Goal: Communication & Community: Participate in discussion

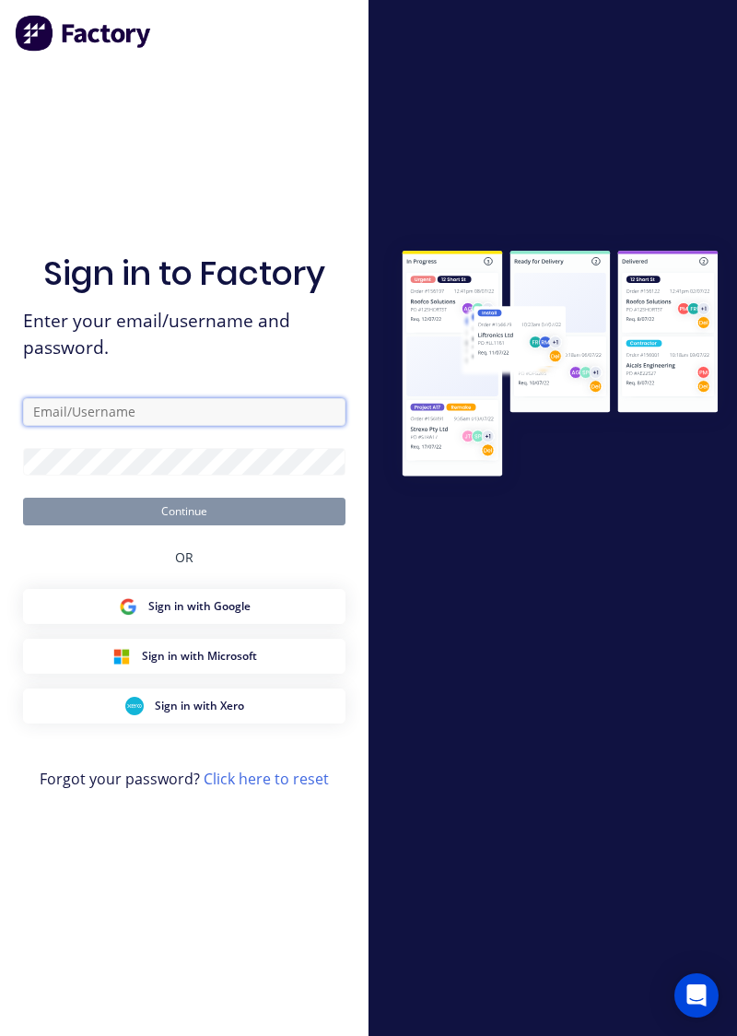
click at [136, 426] on input "text" at bounding box center [184, 412] width 323 height 28
type input "Aaron.macdonell@hushpak.com.au"
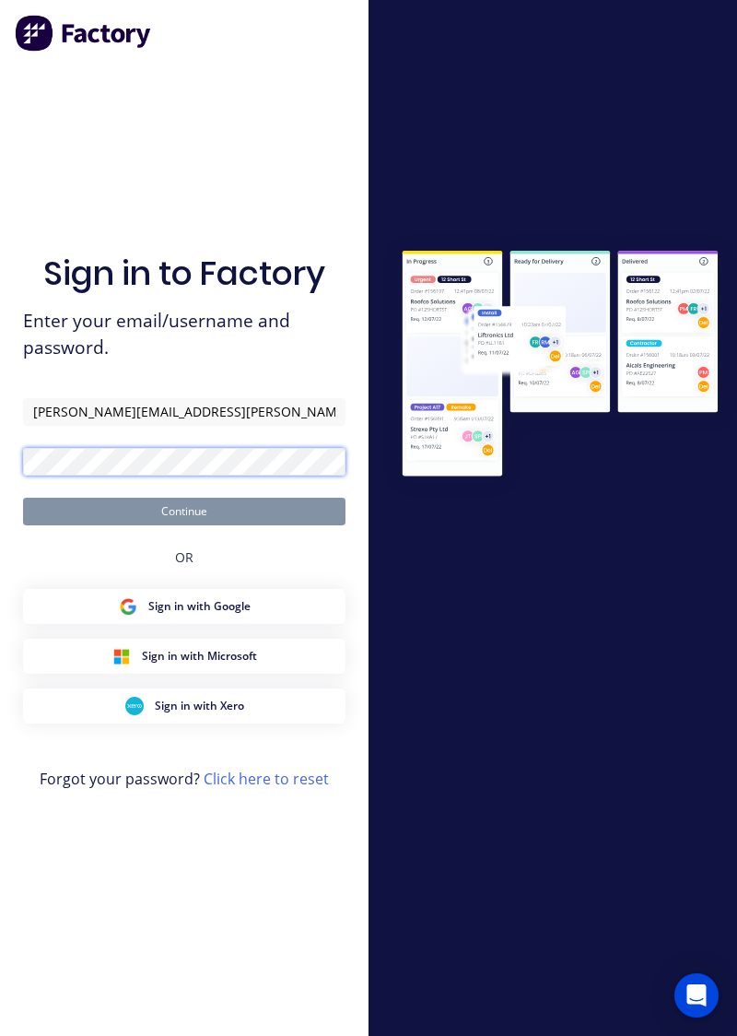
click at [23, 498] on button "Continue" at bounding box center [184, 512] width 323 height 28
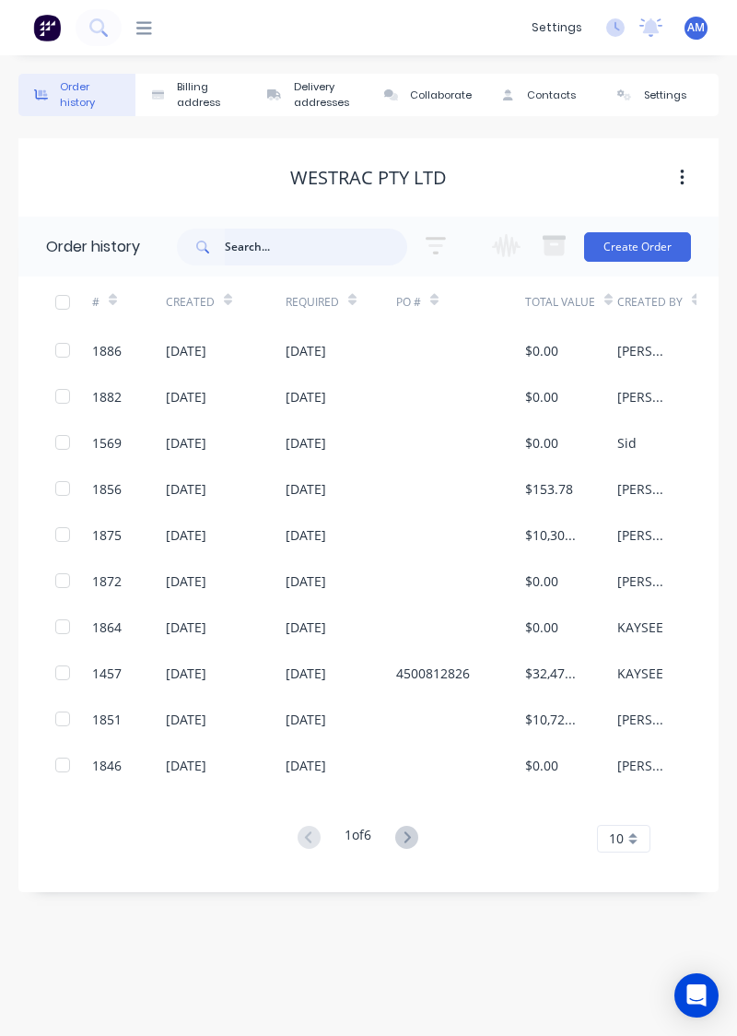
click at [282, 251] on input "text" at bounding box center [316, 247] width 182 height 37
type input "1664"
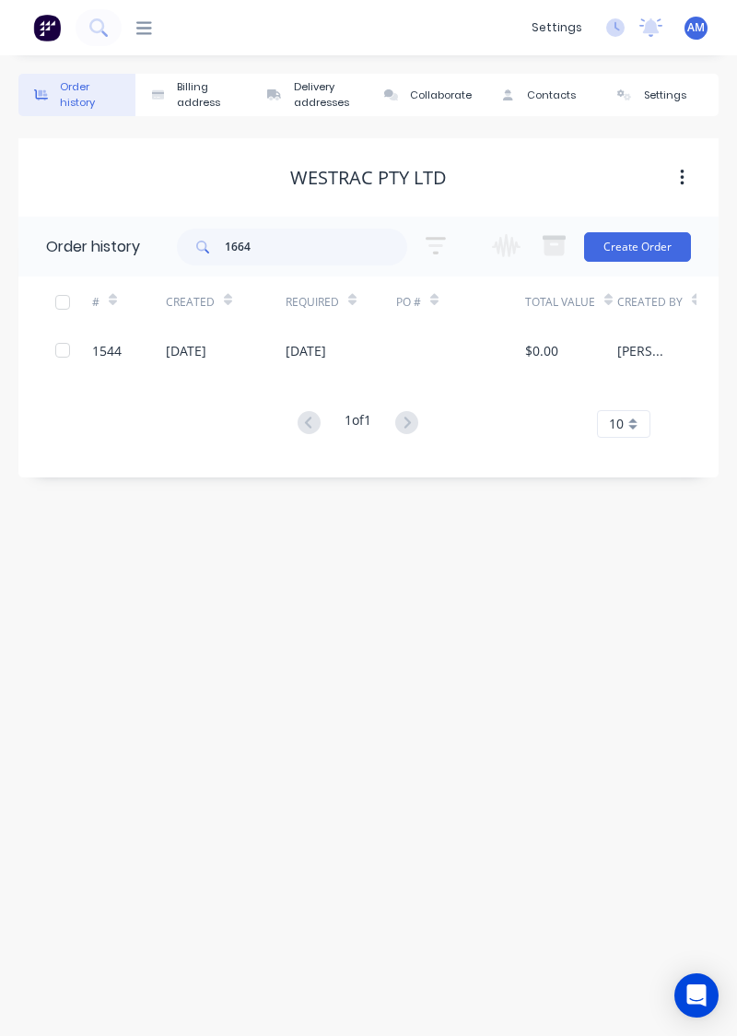
click at [146, 21] on icon at bounding box center [144, 27] width 16 height 13
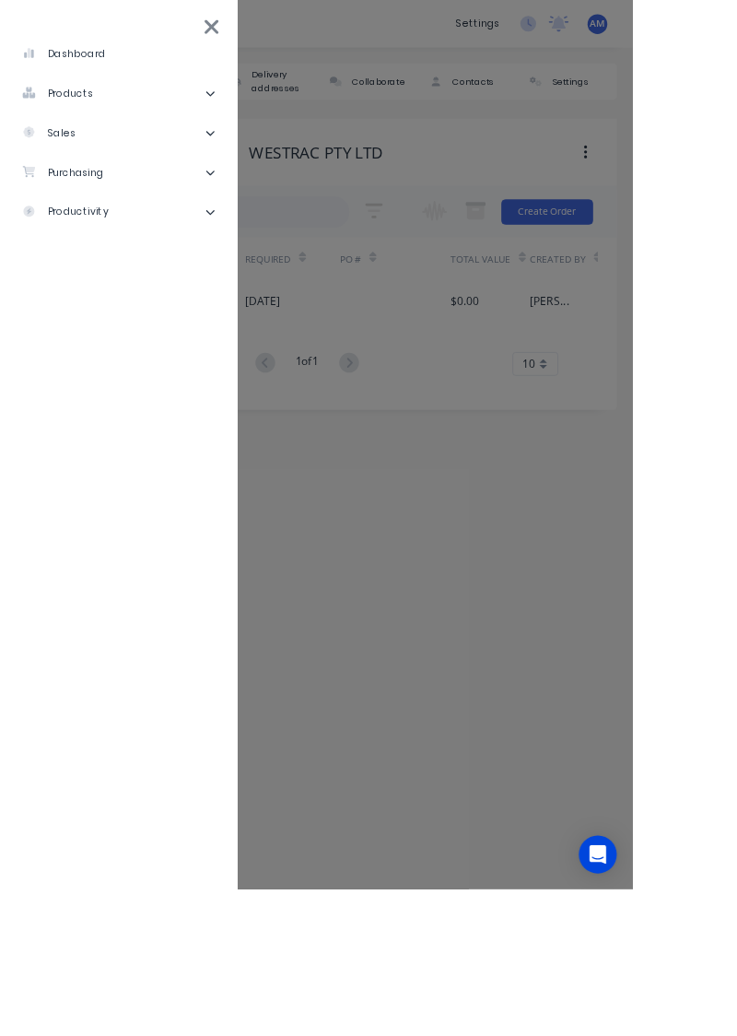
click at [206, 144] on li "sales" at bounding box center [138, 155] width 247 height 46
click at [123, 206] on div "Sales Orders" at bounding box center [93, 201] width 105 height 17
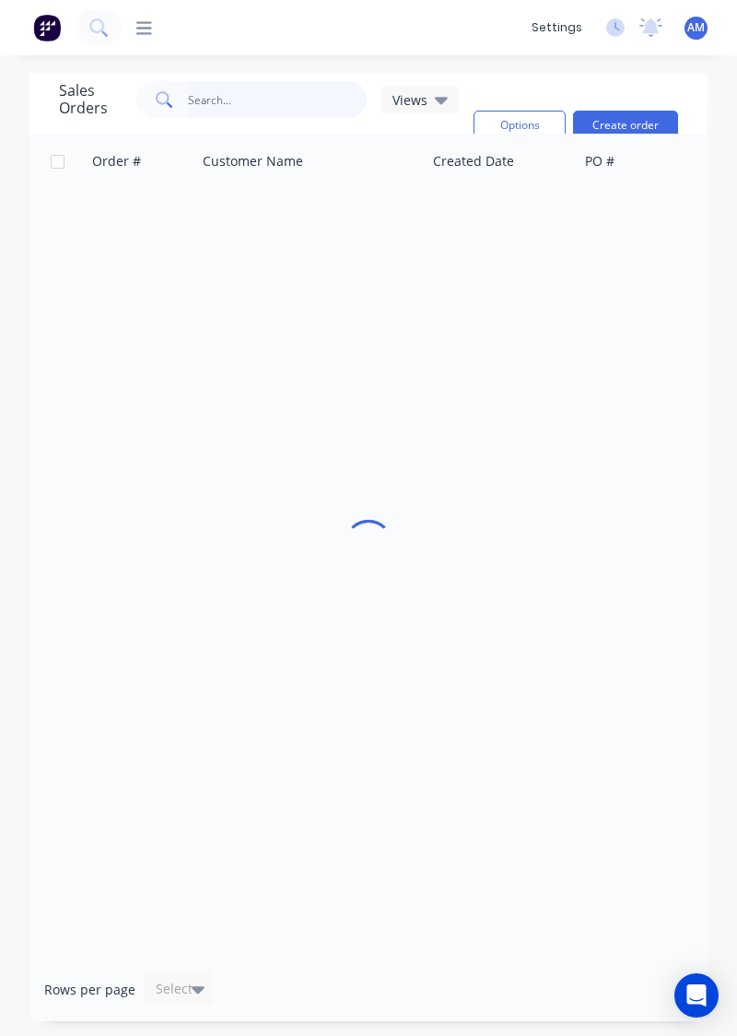
click at [275, 92] on input "text" at bounding box center [278, 99] width 180 height 37
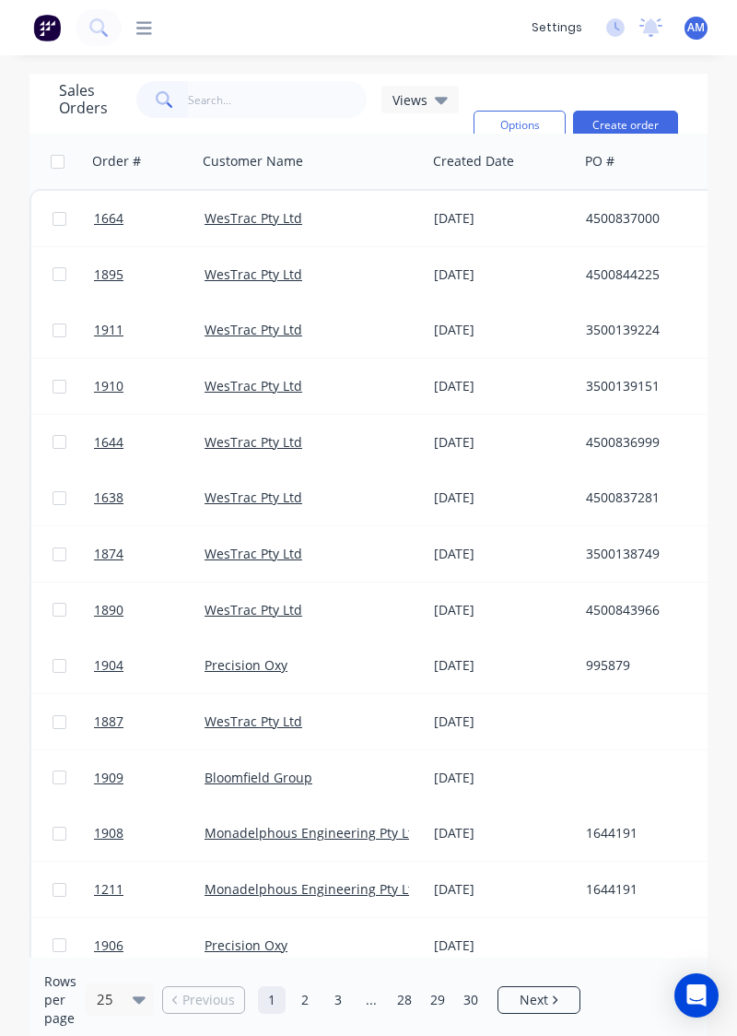
click at [269, 224] on link "WesTrac Pty Ltd" at bounding box center [254, 218] width 98 height 18
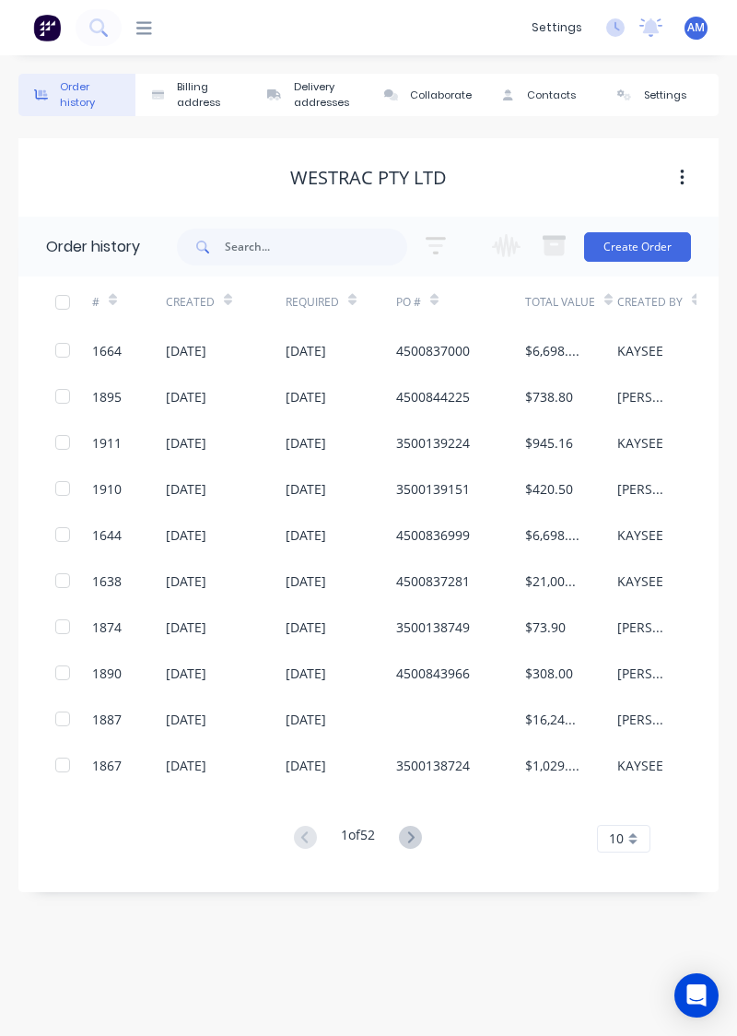
click at [120, 349] on div "1664" at bounding box center [106, 350] width 29 height 19
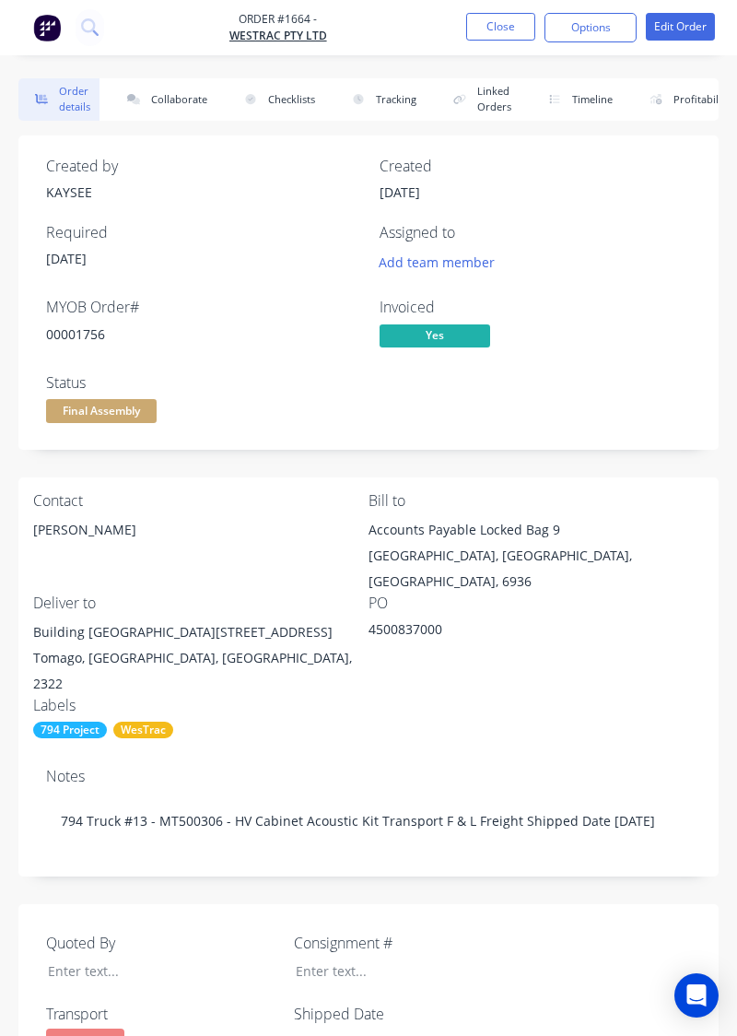
click at [157, 105] on button "Collaborate" at bounding box center [164, 99] width 106 height 42
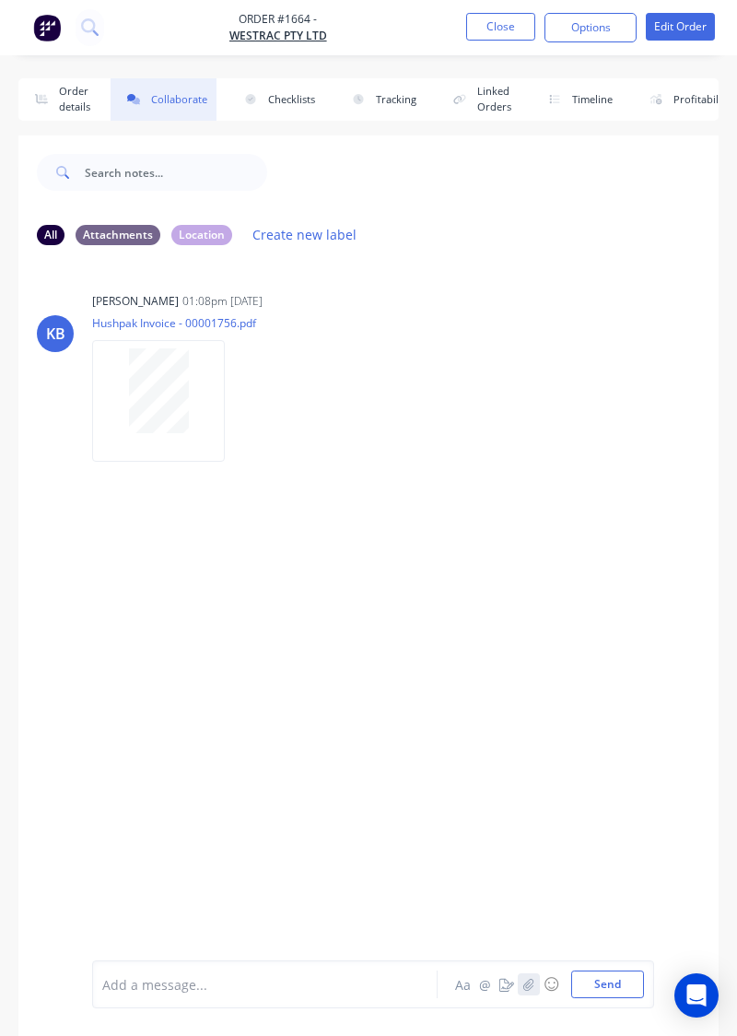
click at [537, 992] on button "button" at bounding box center [529, 984] width 22 height 22
click at [608, 989] on button "Send" at bounding box center [607, 985] width 73 height 28
click at [527, 989] on icon "button" at bounding box center [529, 984] width 11 height 13
click at [604, 995] on button "Send" at bounding box center [607, 985] width 73 height 28
click at [618, 830] on div at bounding box center [373, 877] width 542 height 188
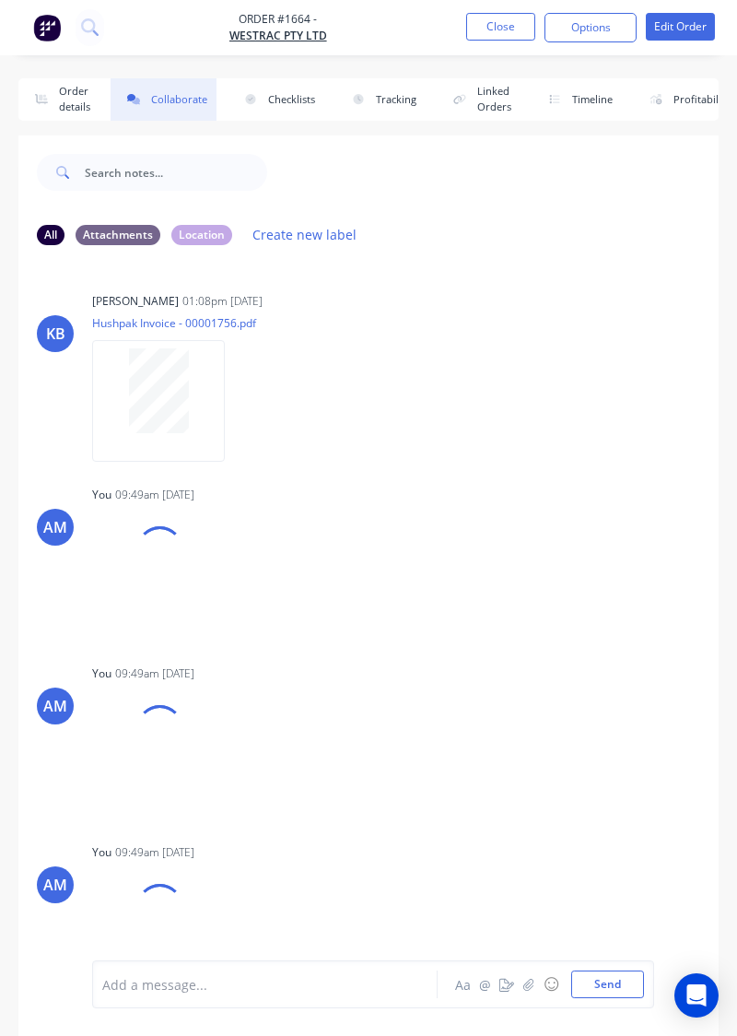
click at [597, 703] on div "AM You 09:49am 24/09/25 20250924_090857.jpg Labels Download Delete" at bounding box center [368, 735] width 700 height 151
click at [526, 992] on button "button" at bounding box center [529, 984] width 22 height 22
click at [632, 994] on button "Send" at bounding box center [607, 985] width 73 height 28
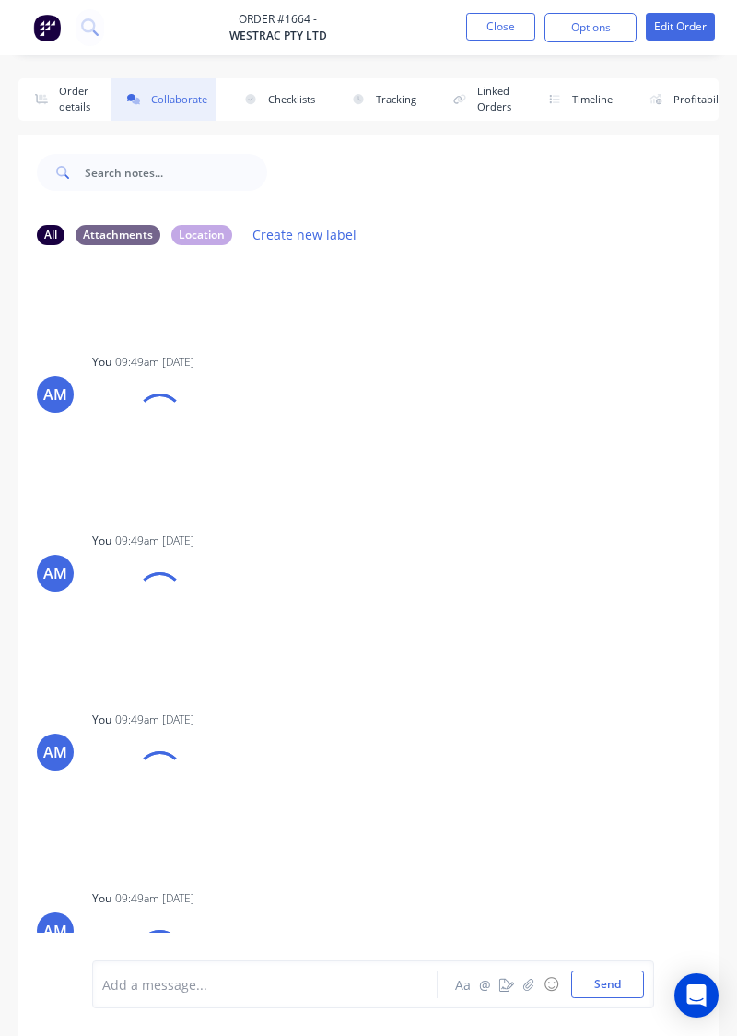
click at [430, 574] on div "You 09:49am 24/09/25 20250924_080850.jpg Labels Download Delete" at bounding box center [284, 602] width 385 height 151
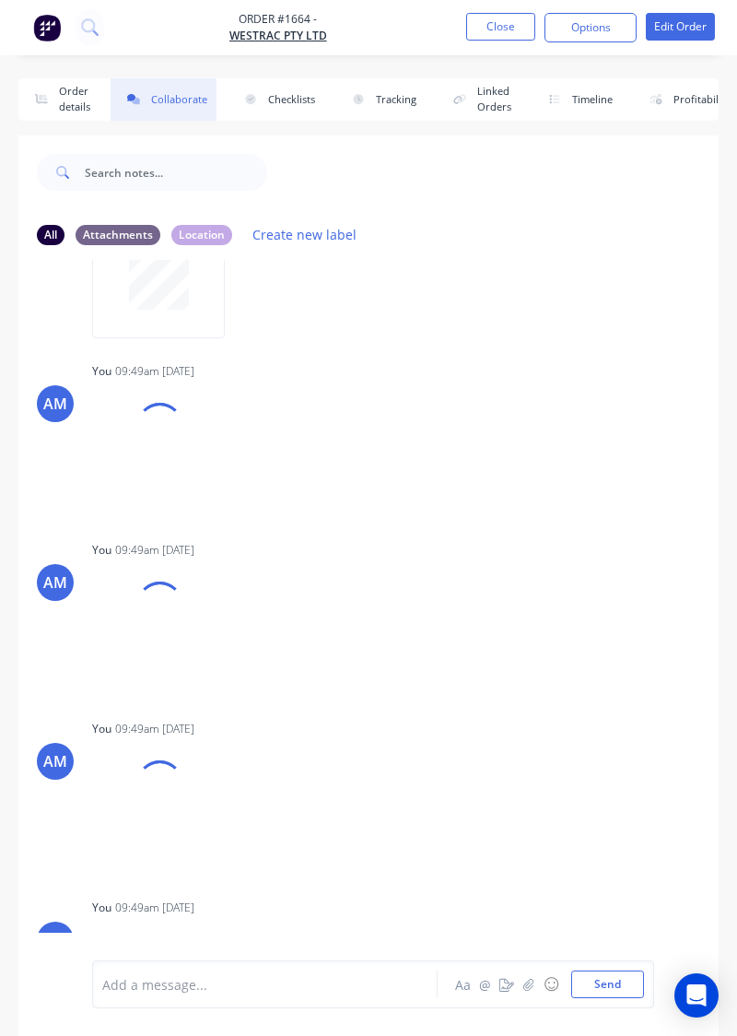
scroll to position [0, 0]
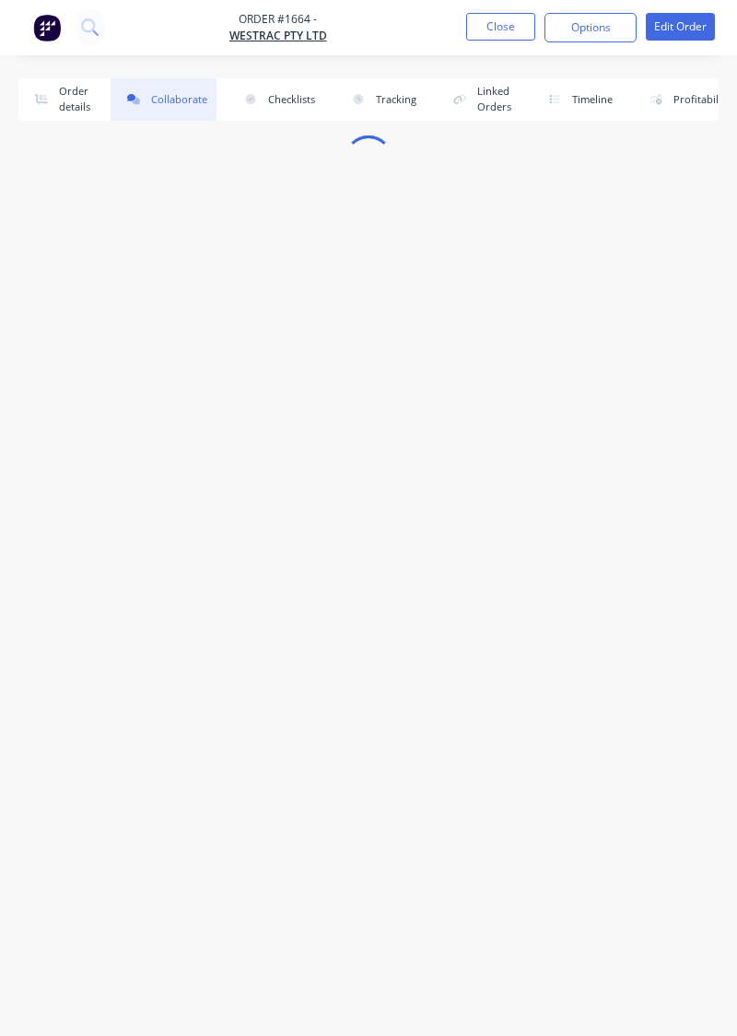
click at [492, 24] on button "Close" at bounding box center [500, 27] width 69 height 28
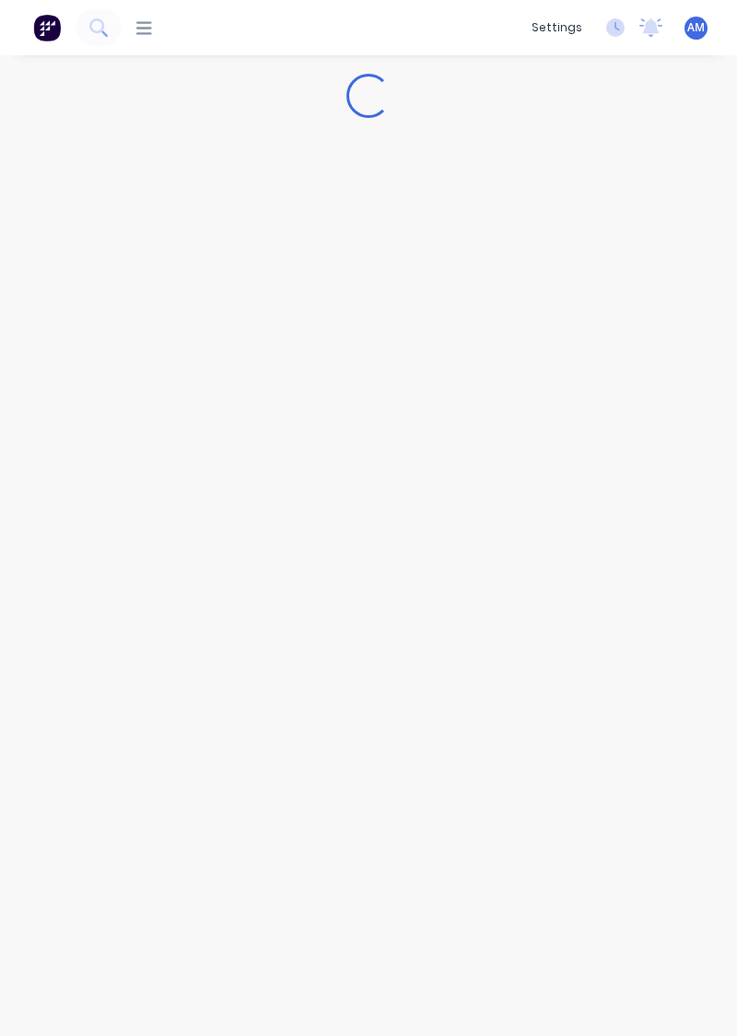
click at [117, 17] on button at bounding box center [99, 27] width 46 height 37
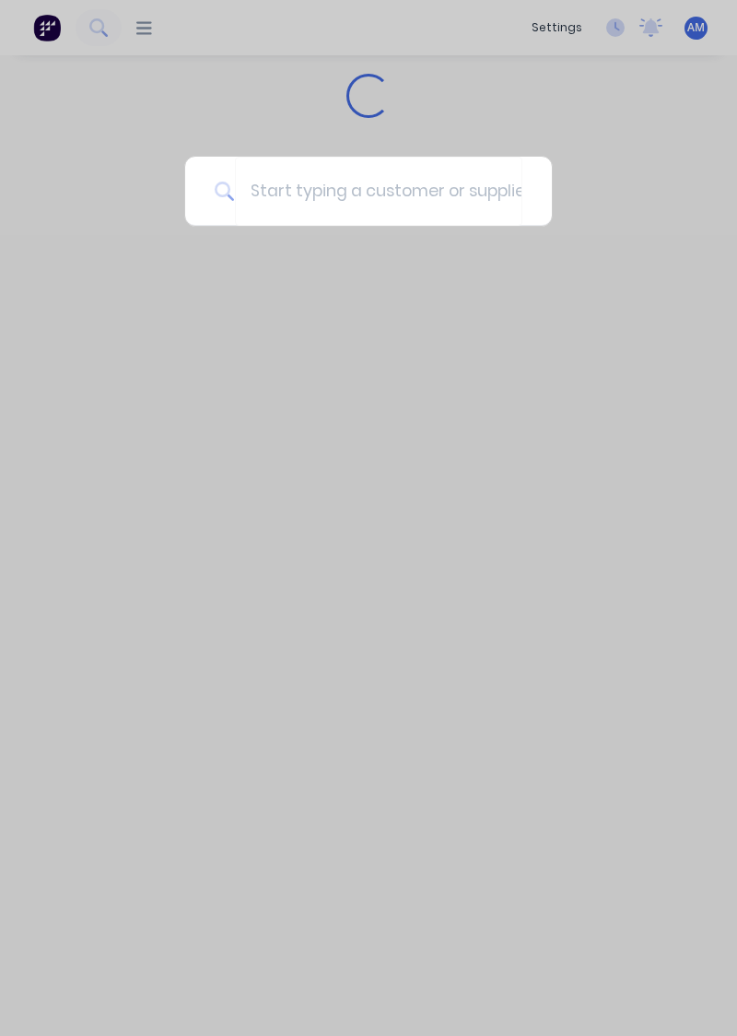
click at [605, 113] on div at bounding box center [368, 518] width 737 height 1036
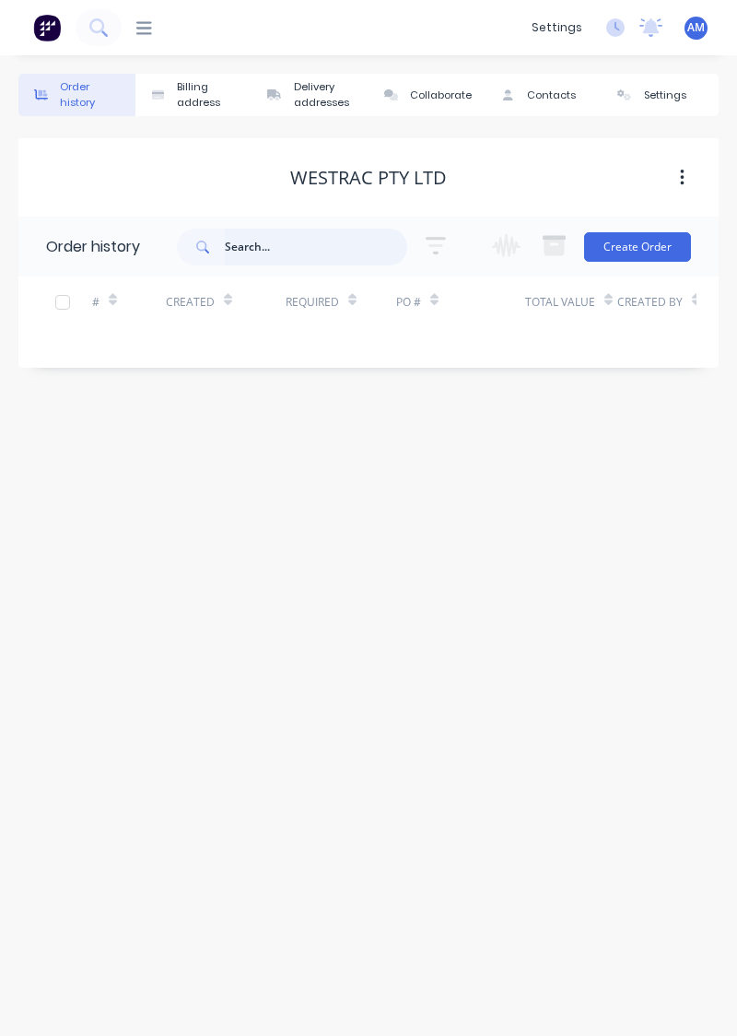
click at [262, 248] on input "text" at bounding box center [316, 247] width 182 height 37
type input "1912"
click at [686, 877] on div "Order history Billing address Delivery addresses Collaborate Contacts Settings …" at bounding box center [368, 545] width 737 height 981
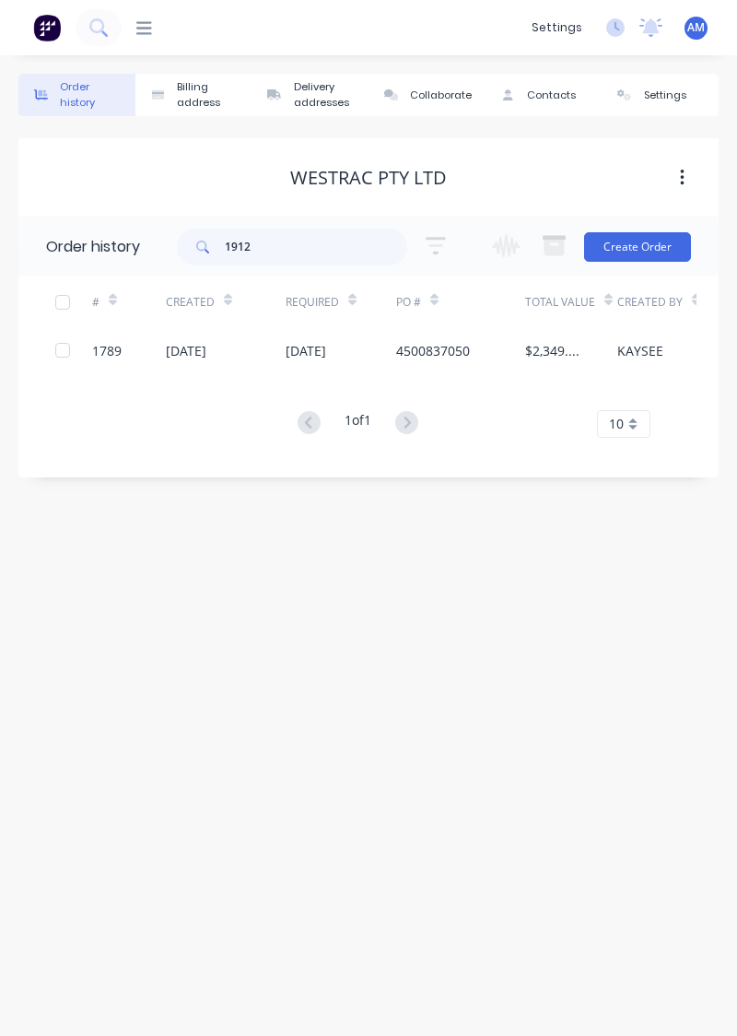
click at [131, 33] on div at bounding box center [137, 28] width 30 height 18
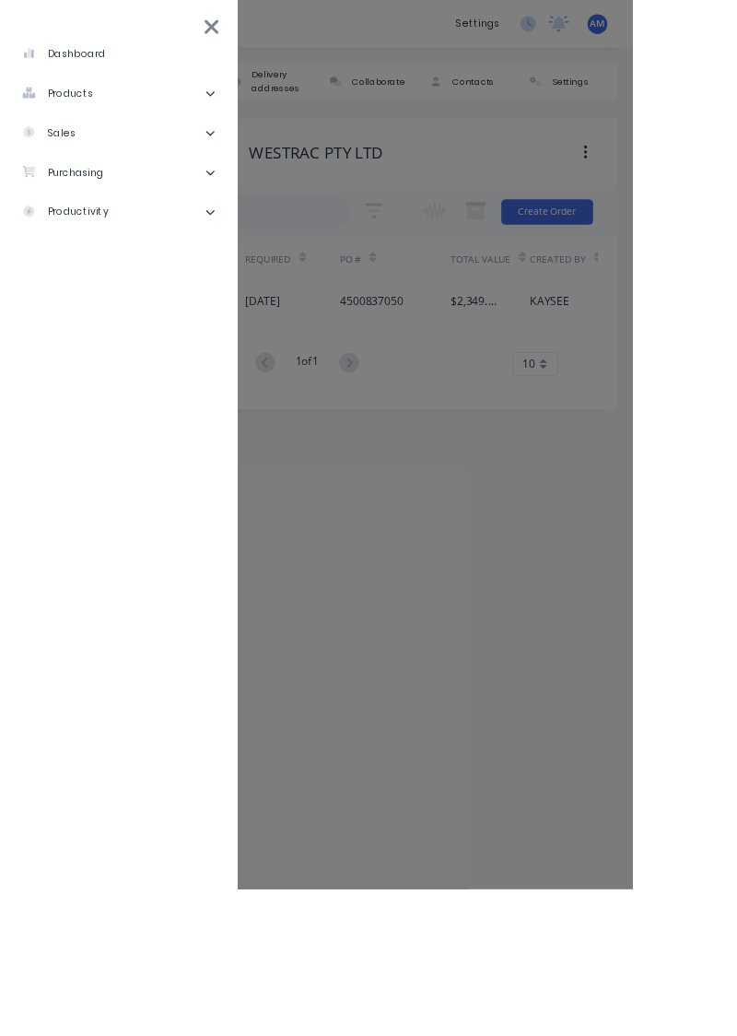
click at [166, 152] on li "sales" at bounding box center [138, 155] width 247 height 46
click at [134, 196] on div "Sales Orders" at bounding box center [93, 201] width 105 height 17
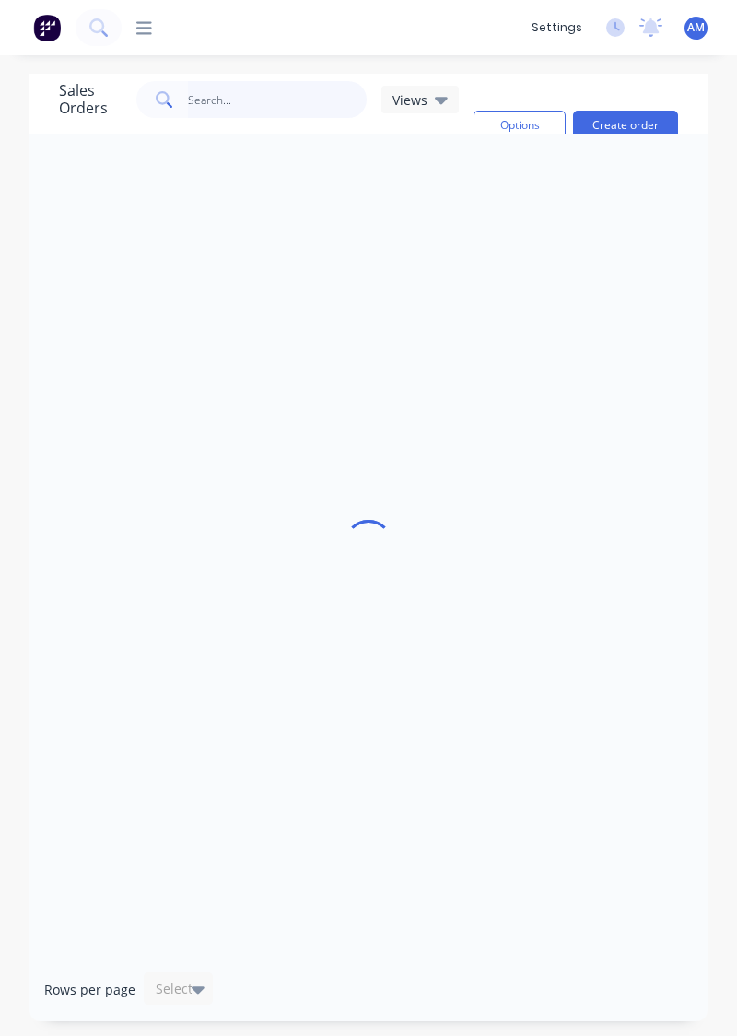
click at [266, 100] on input "text" at bounding box center [278, 99] width 180 height 37
type input "1912"
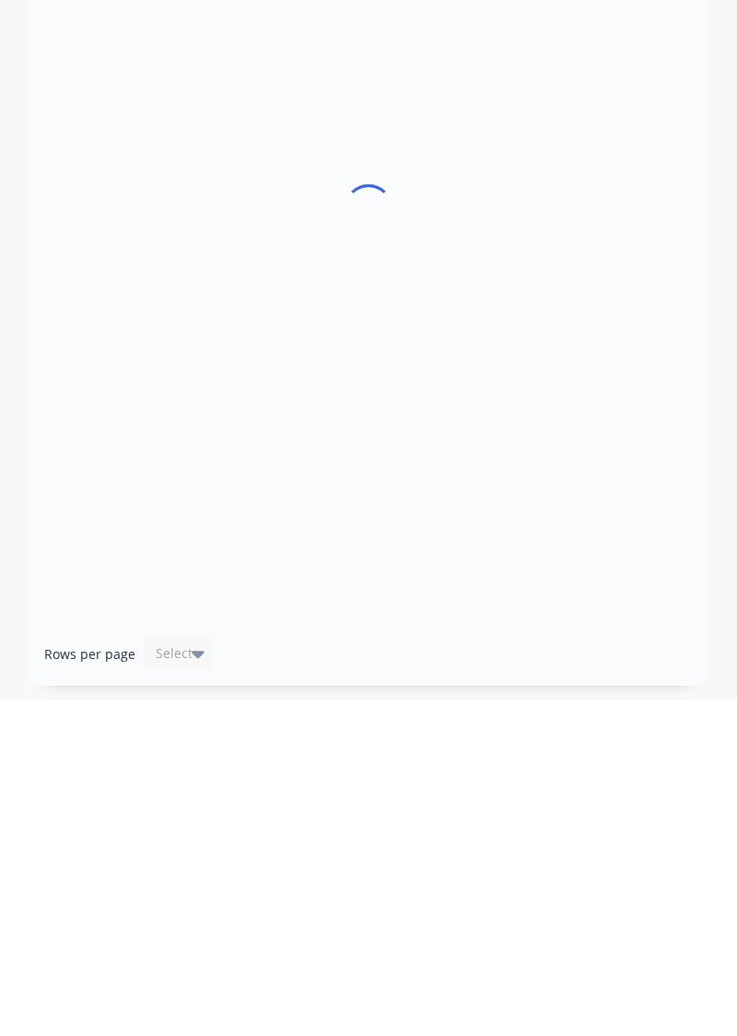
click at [298, 874] on div at bounding box center [368, 546] width 678 height 824
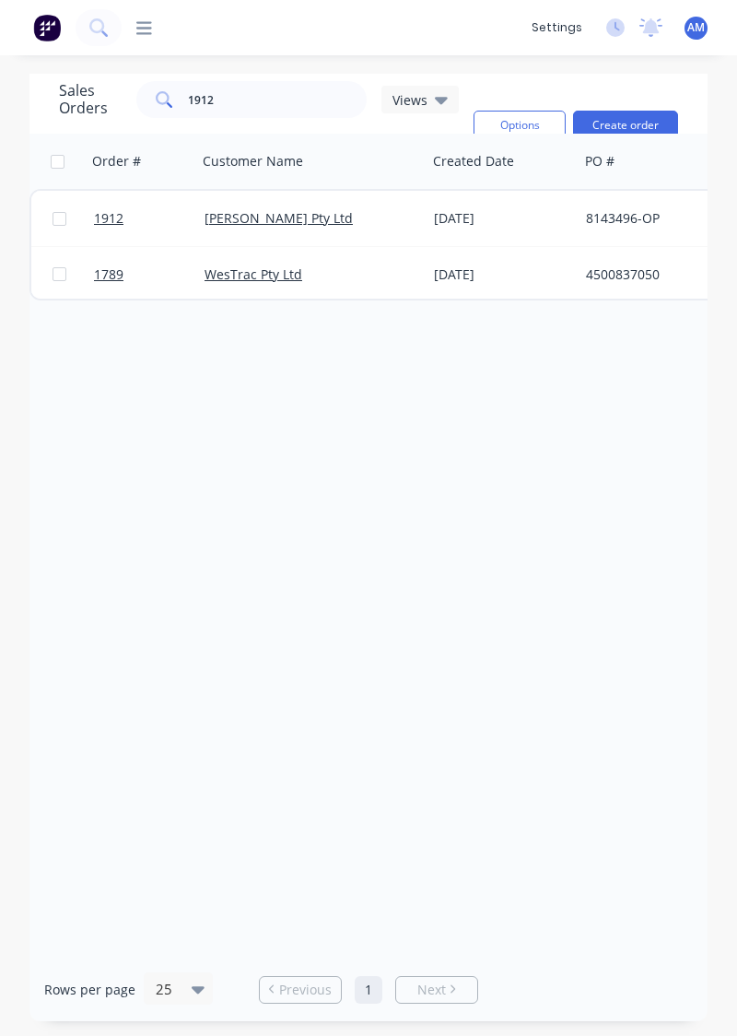
click at [346, 209] on div "Thiess Pty Ltd" at bounding box center [307, 218] width 205 height 18
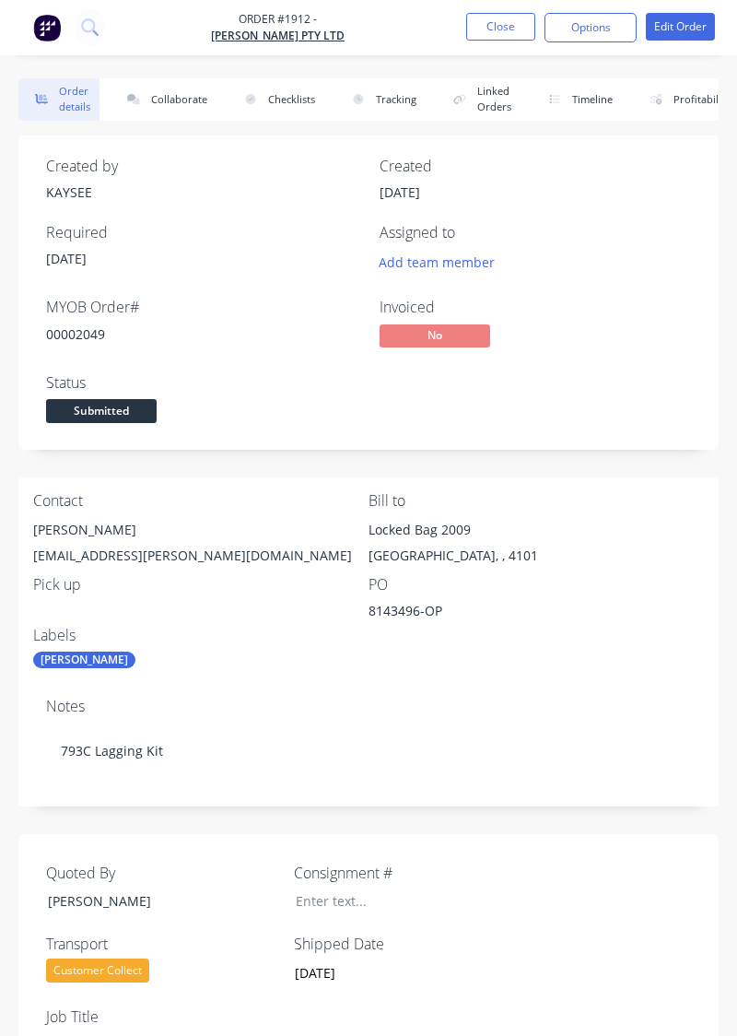
click at [166, 117] on button "Collaborate" at bounding box center [164, 99] width 106 height 42
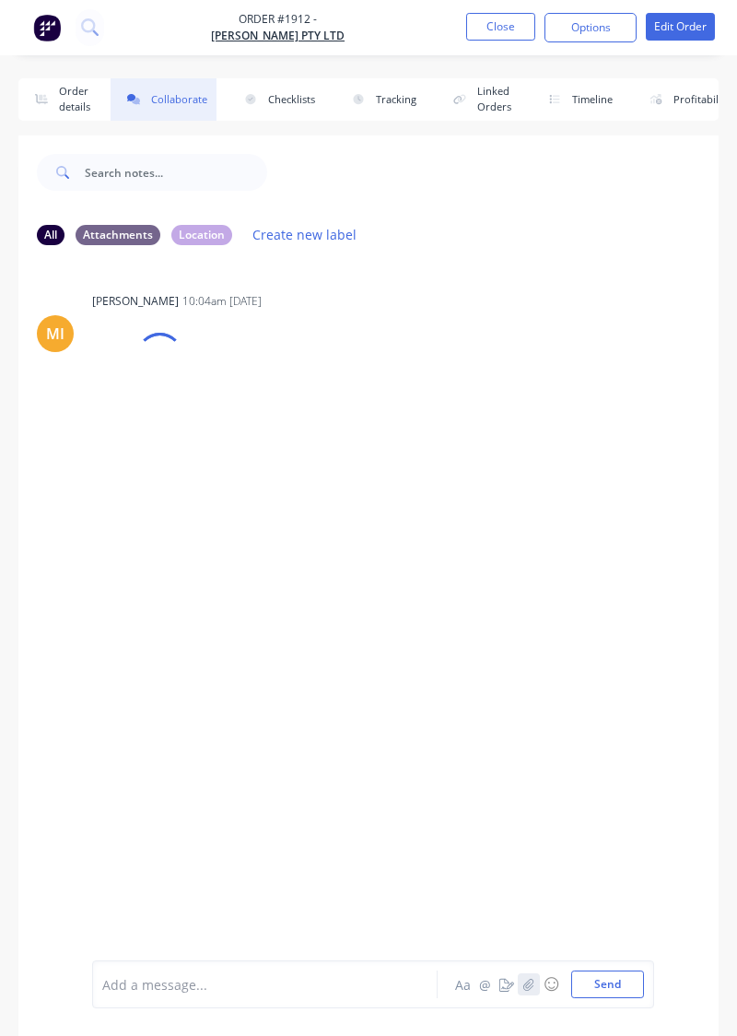
click at [531, 991] on icon "button" at bounding box center [529, 984] width 11 height 13
click at [530, 990] on icon "button" at bounding box center [529, 984] width 10 height 12
click at [535, 995] on button "button" at bounding box center [529, 984] width 22 height 22
click at [618, 998] on button "Send" at bounding box center [607, 985] width 73 height 28
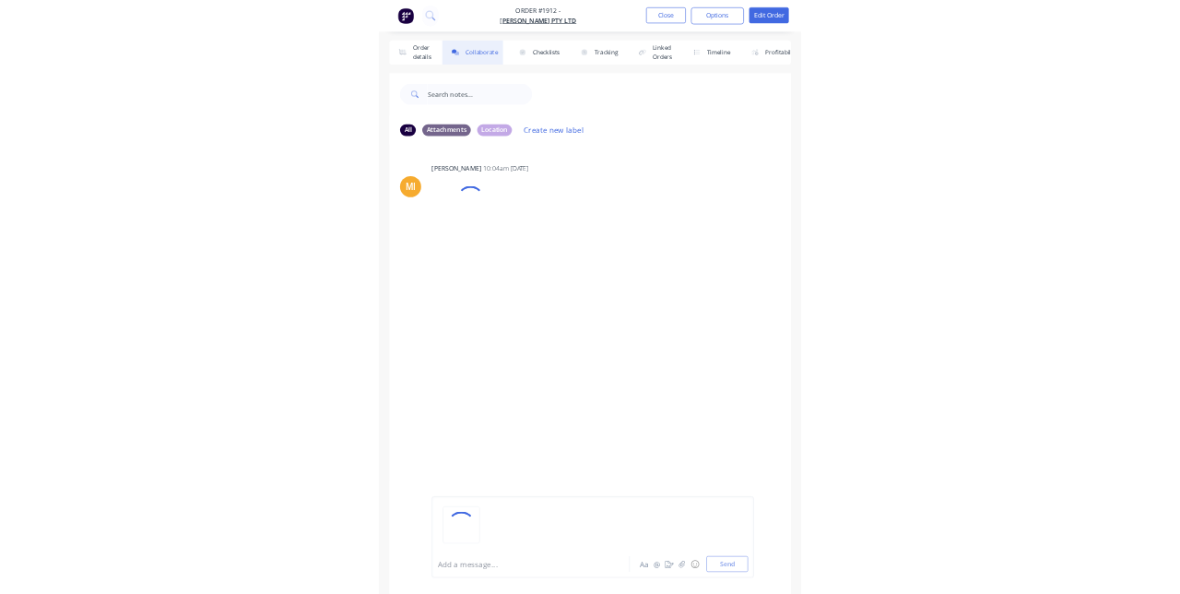
scroll to position [15, 0]
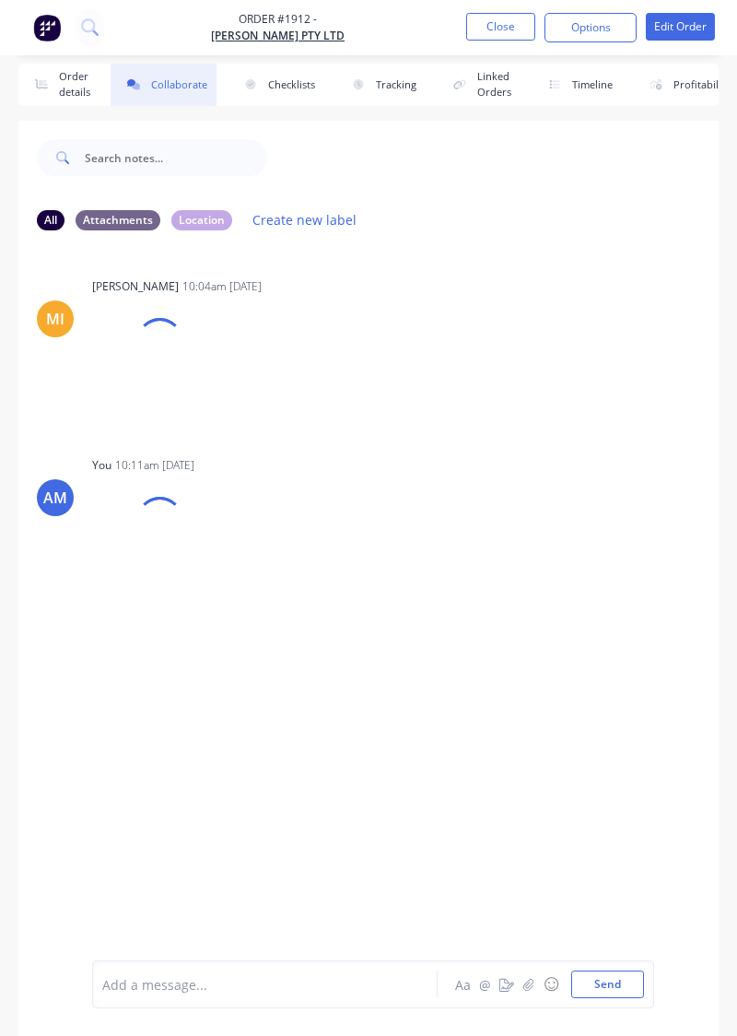
click at [492, 24] on button "Close" at bounding box center [500, 27] width 69 height 28
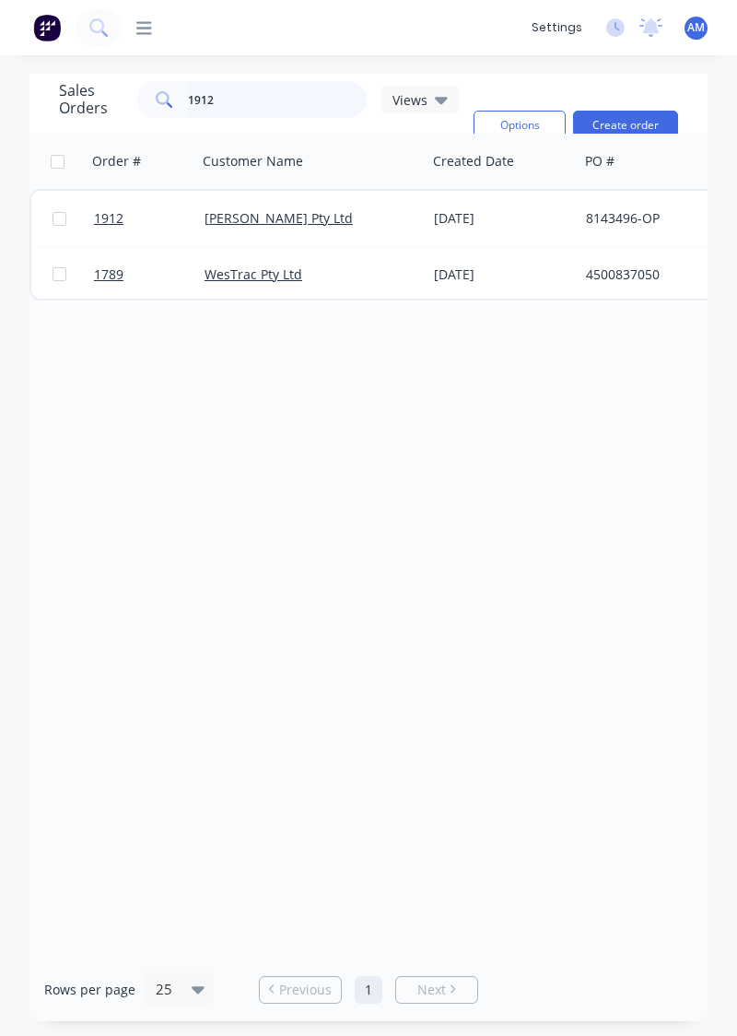
click at [326, 88] on input "1912" at bounding box center [278, 99] width 180 height 37
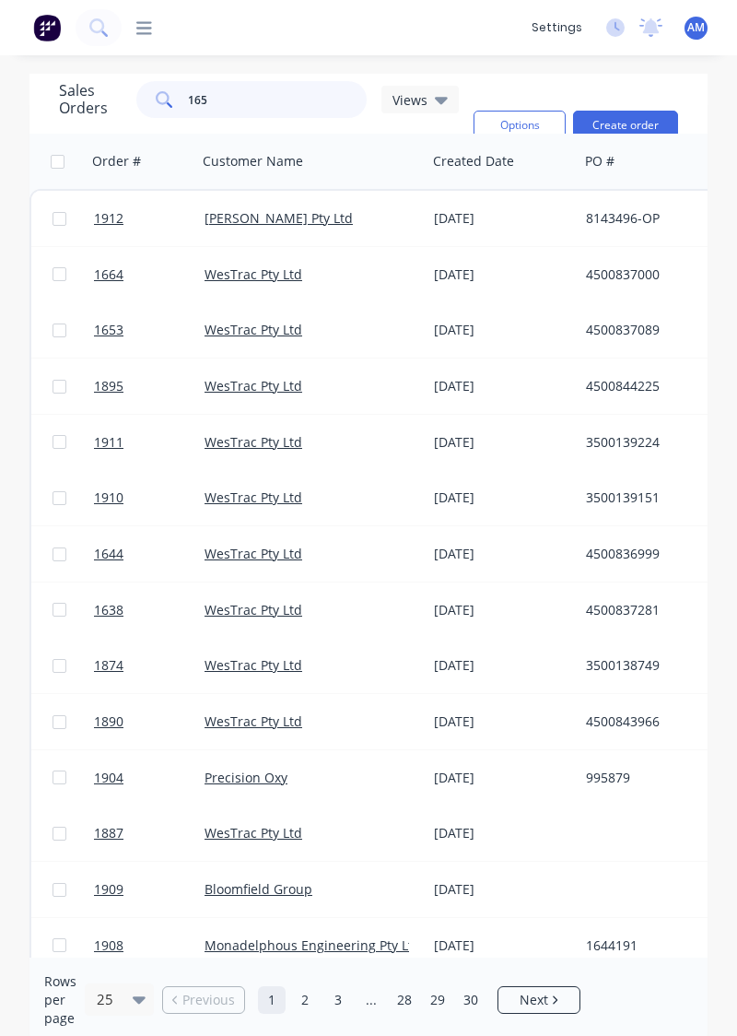
type input "1653"
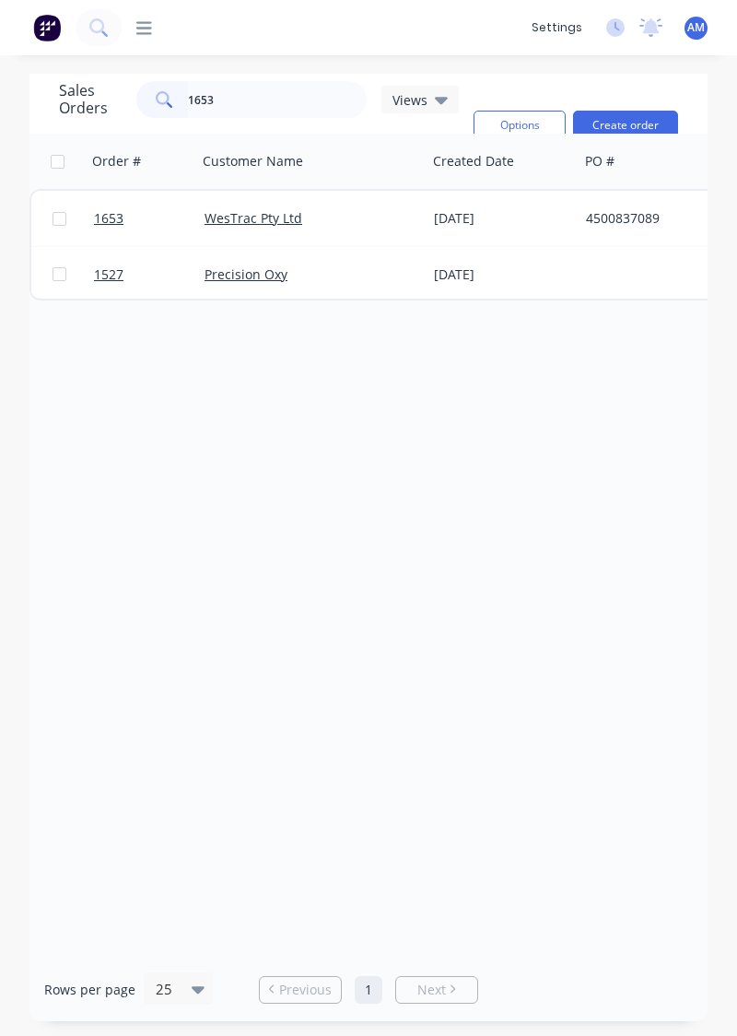
click at [192, 203] on link "1653" at bounding box center [149, 218] width 111 height 55
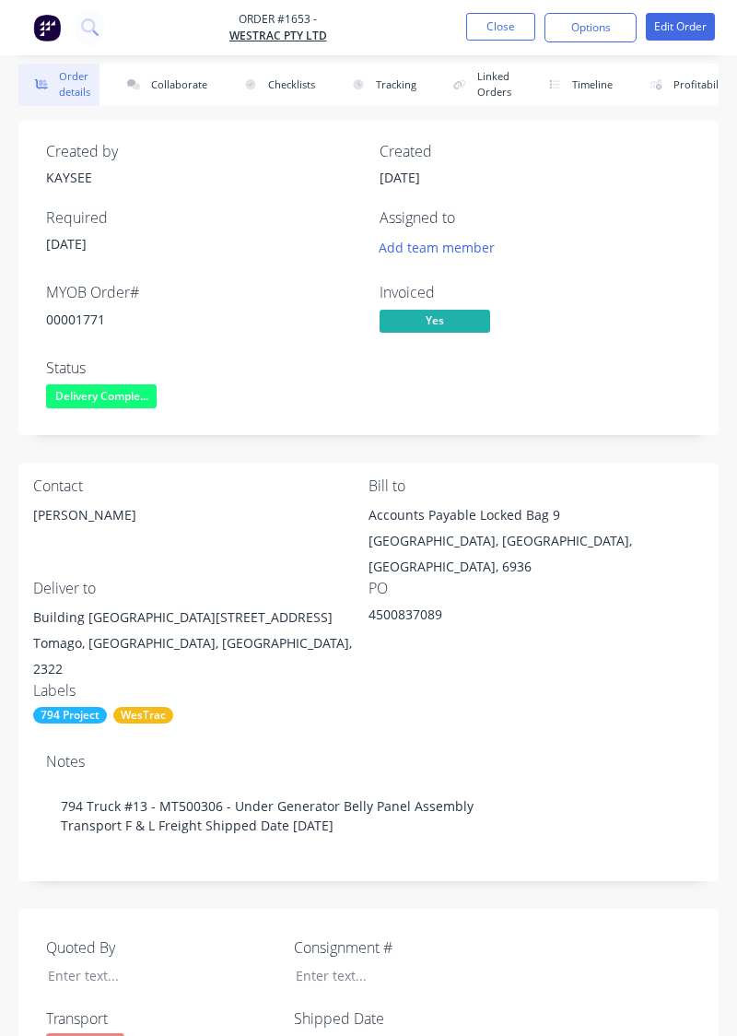
click at [166, 78] on button "Collaborate" at bounding box center [164, 85] width 106 height 42
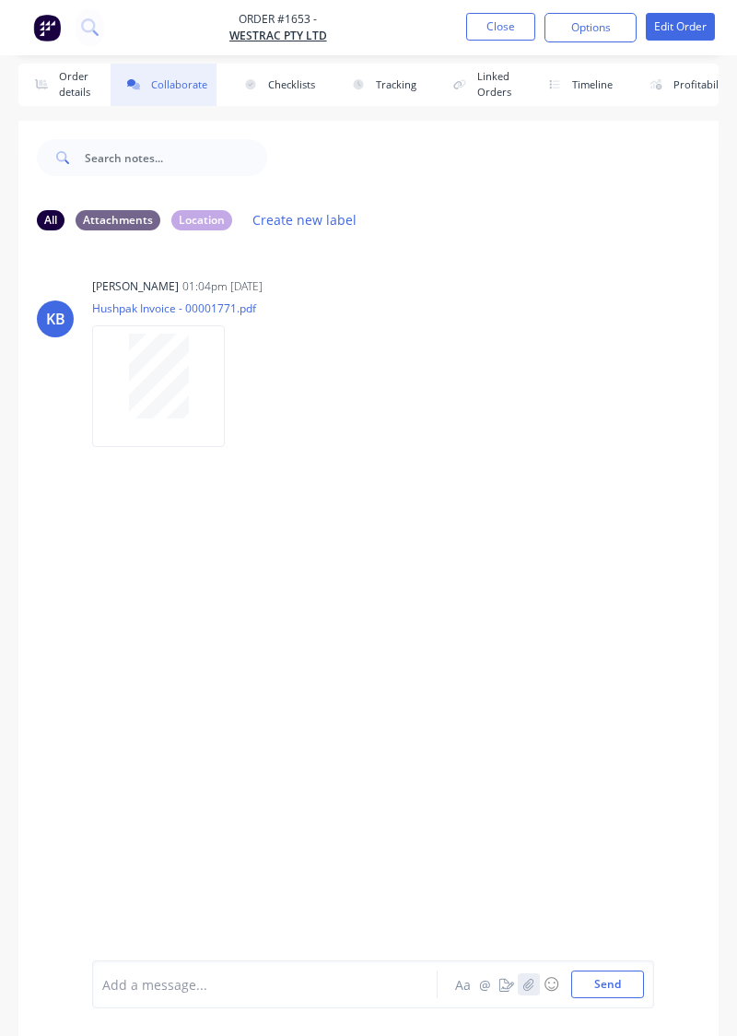
click at [524, 993] on button "button" at bounding box center [529, 984] width 22 height 22
click at [539, 990] on button "button" at bounding box center [529, 984] width 22 height 22
click at [633, 993] on button "Send" at bounding box center [607, 985] width 73 height 28
click at [527, 734] on div "KB KAYSEE BROWNE 01:04pm 22/09/25 Hushpak Invoice - 00001771.pdf Labels Download" at bounding box center [368, 595] width 700 height 700
click at [261, 575] on div "KB KAYSEE BROWNE 01:04pm 22/09/25 Hushpak Invoice - 00001771.pdf Labels Download" at bounding box center [368, 595] width 700 height 700
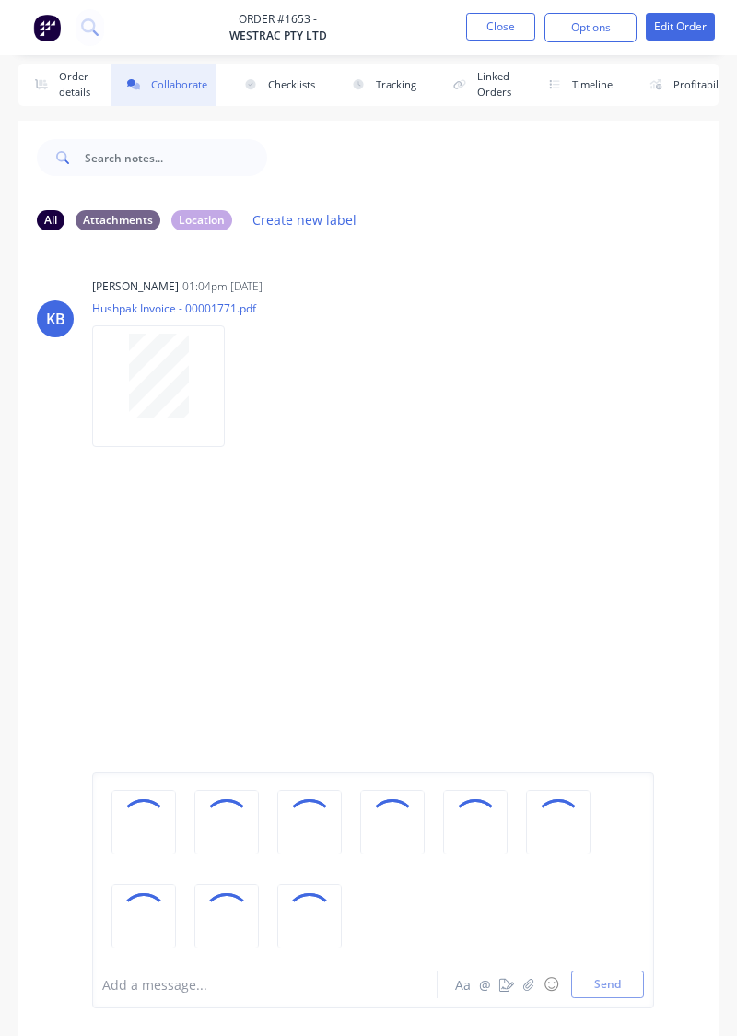
click at [77, 485] on div "KB KAYSEE BROWNE 01:04pm 22/09/25 Hushpak Invoice - 00001771.pdf Labels Download" at bounding box center [368, 595] width 700 height 700
click at [68, 588] on div "KB KAYSEE BROWNE 01:04pm 22/09/25 Hushpak Invoice - 00001771.pdf Labels Download" at bounding box center [368, 595] width 700 height 700
click at [496, 437] on div "KB KAYSEE BROWNE 01:04pm 22/09/25 Hushpak Invoice - 00001771.pdf Labels Download" at bounding box center [368, 356] width 700 height 166
click at [540, 559] on div "KB KAYSEE BROWNE 01:04pm 22/09/25 Hushpak Invoice - 00001771.pdf Labels Download" at bounding box center [368, 595] width 700 height 700
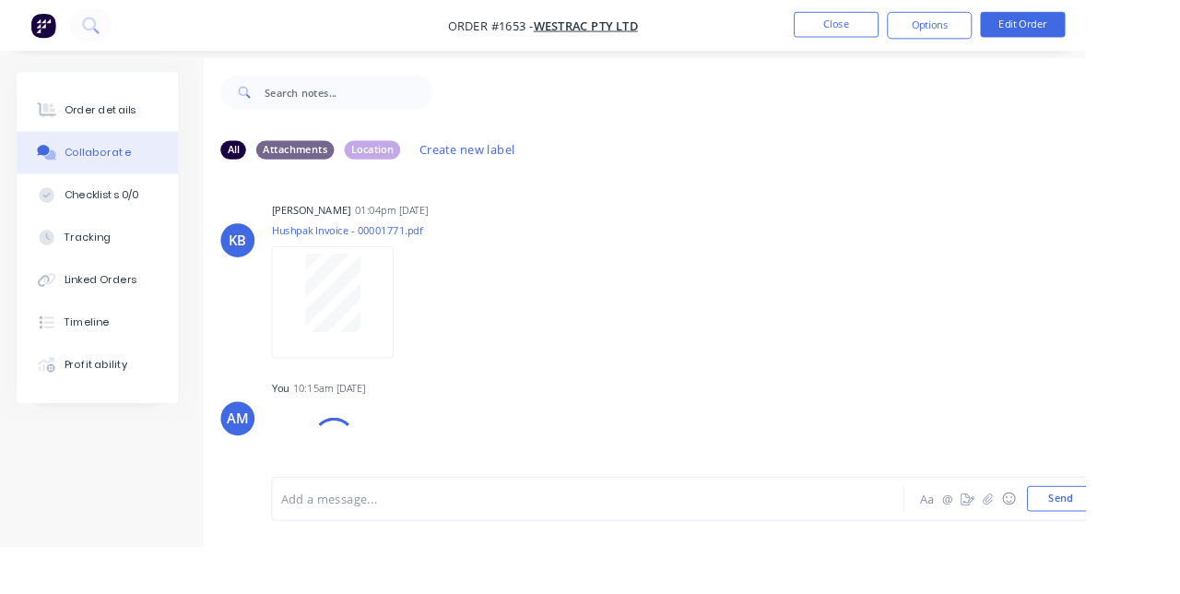
click at [693, 20] on span "WesTrac Pty Ltd" at bounding box center [636, 28] width 113 height 18
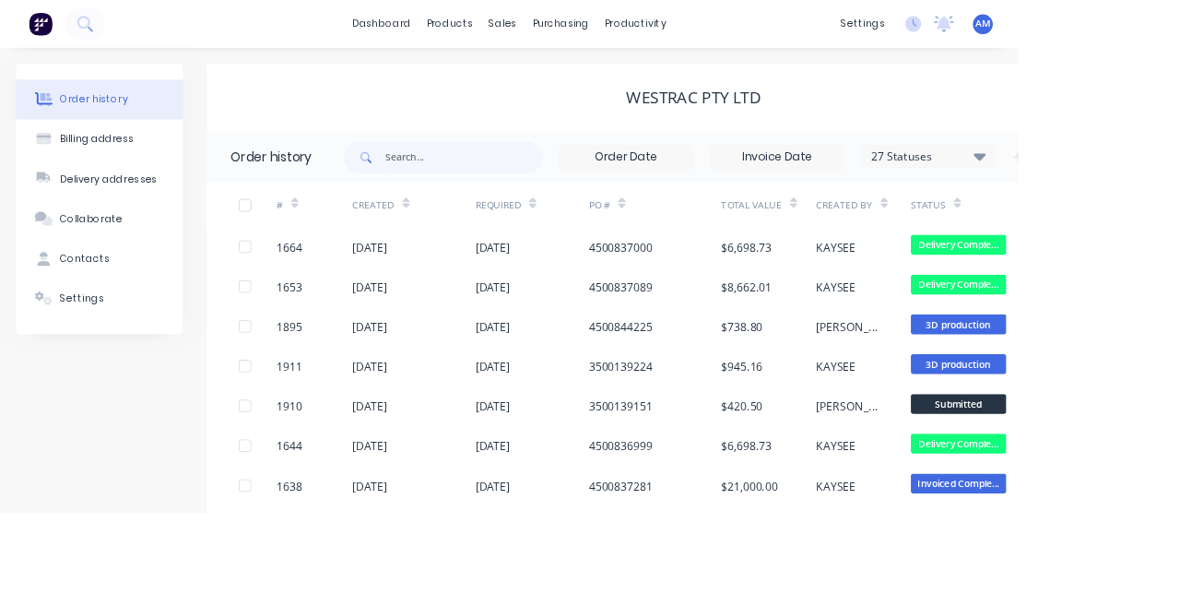
click at [280, 182] on div "Order history" at bounding box center [314, 182] width 94 height 22
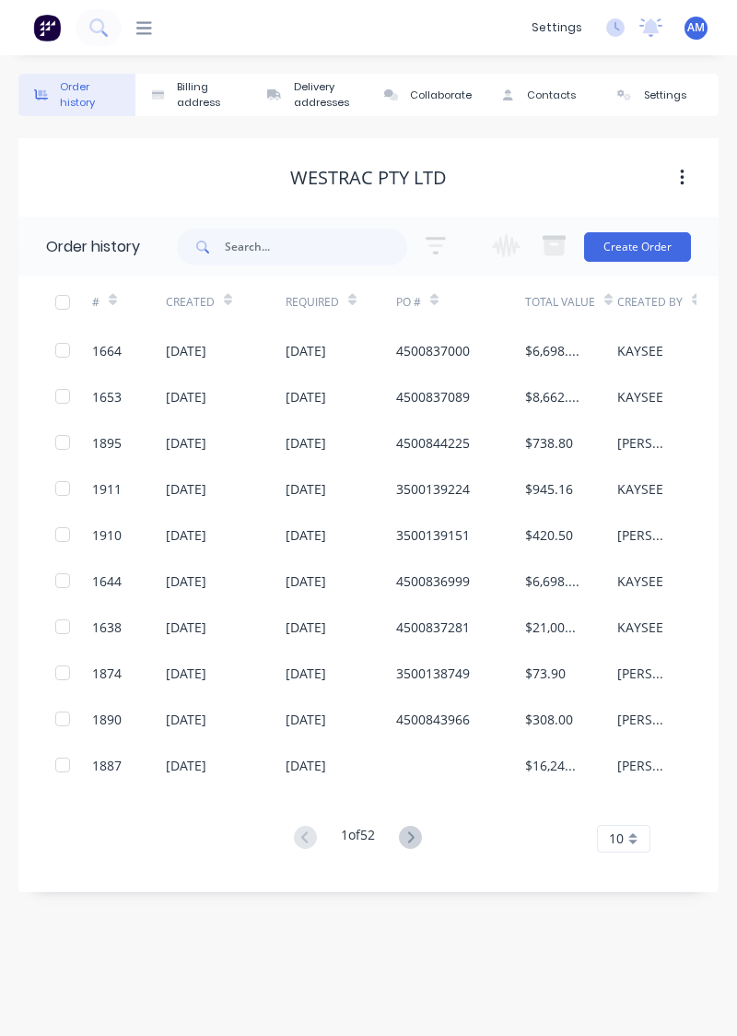
click at [131, 406] on div "1653" at bounding box center [129, 396] width 74 height 46
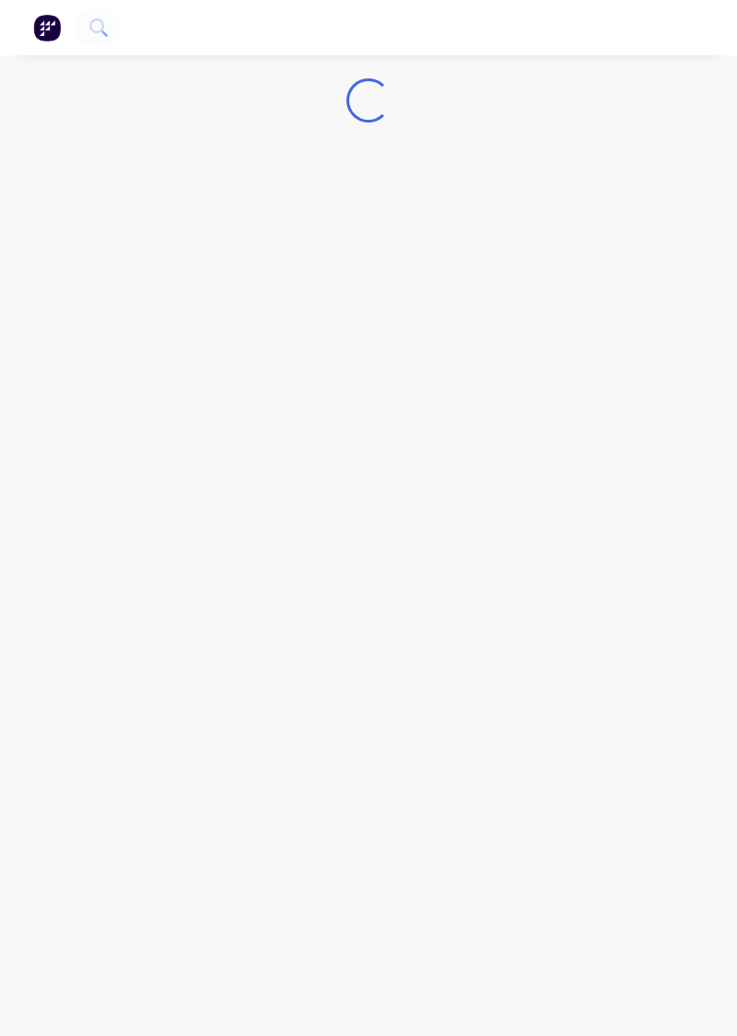
click at [365, 1035] on div "Loading..." at bounding box center [368, 518] width 737 height 1036
click at [513, 828] on div "Loading..." at bounding box center [368, 518] width 737 height 1036
click at [697, 841] on div "Loading..." at bounding box center [368, 518] width 737 height 1036
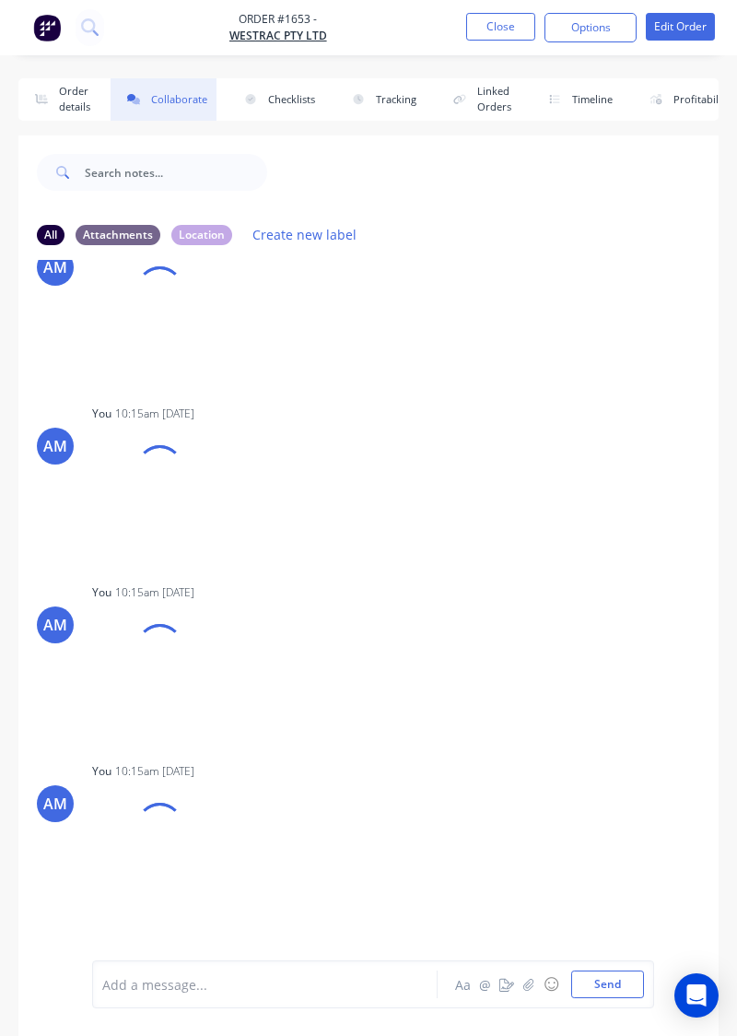
scroll to position [1027, 0]
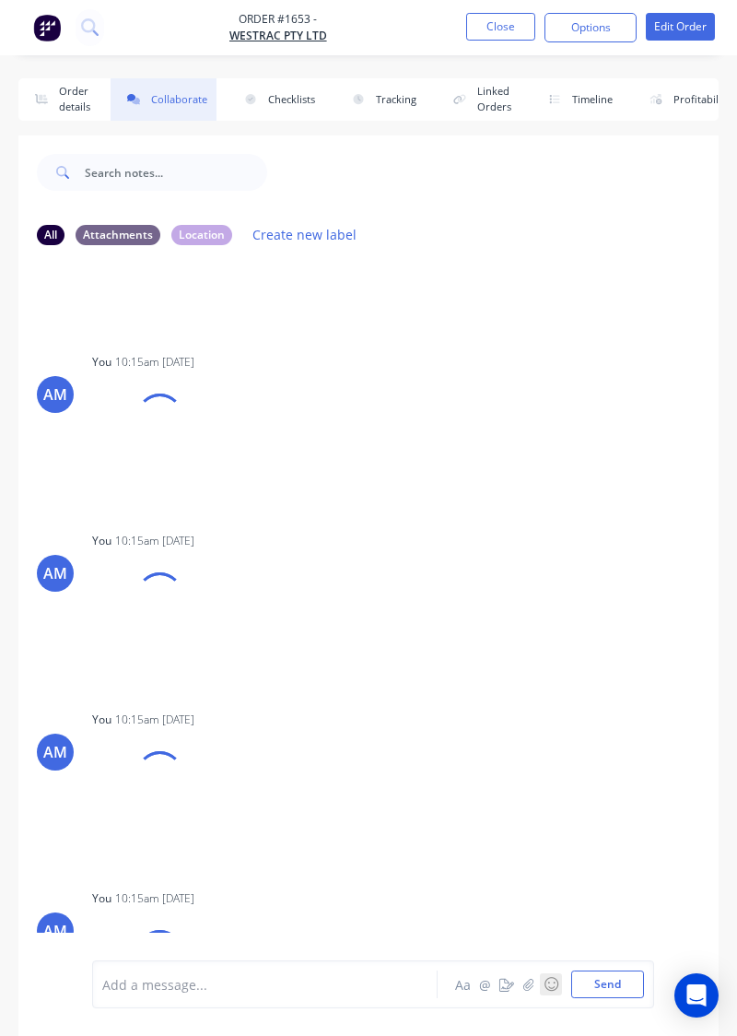
click at [547, 994] on button "☺" at bounding box center [551, 984] width 22 height 22
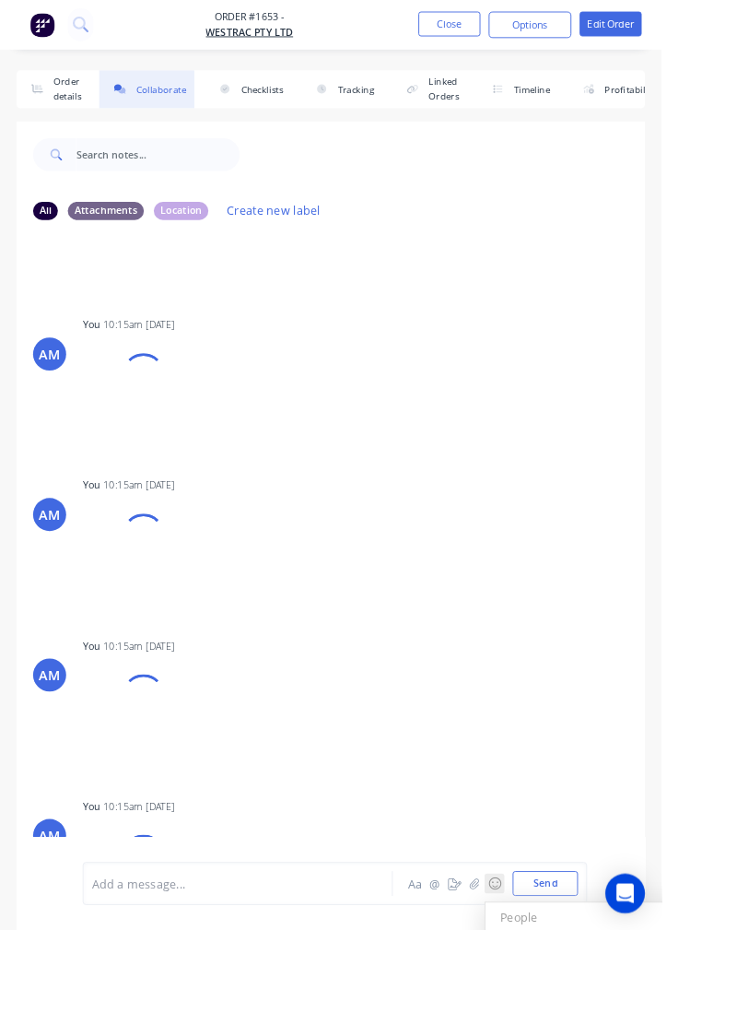
click at [600, 998] on button "Send" at bounding box center [607, 985] width 73 height 28
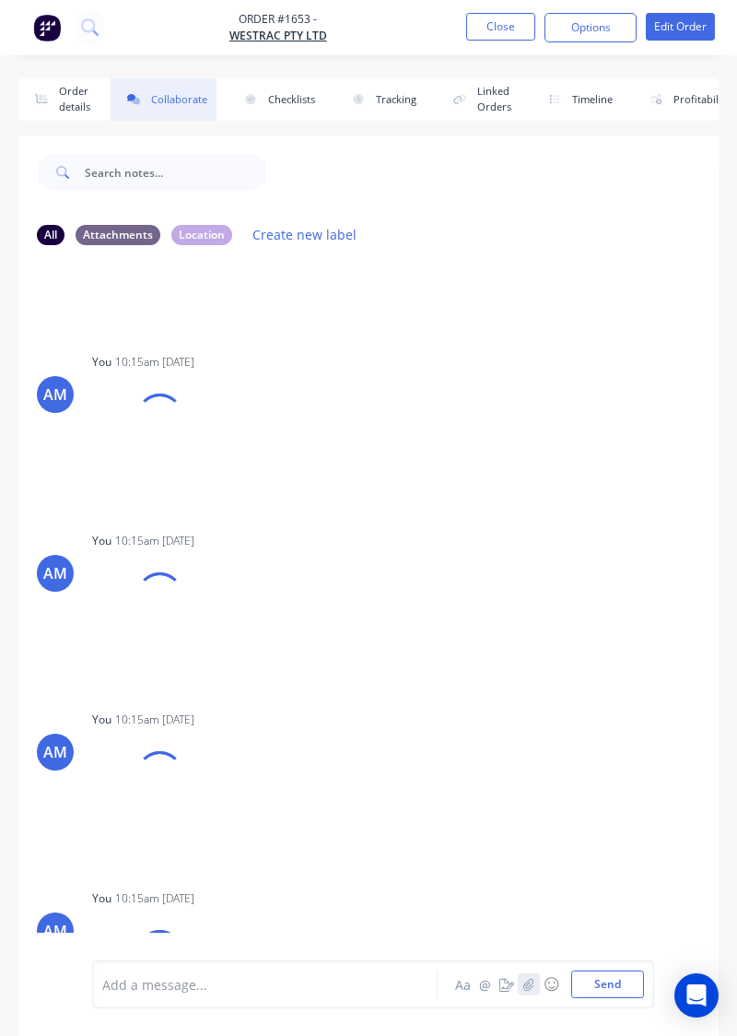
click at [534, 986] on icon "button" at bounding box center [529, 984] width 10 height 12
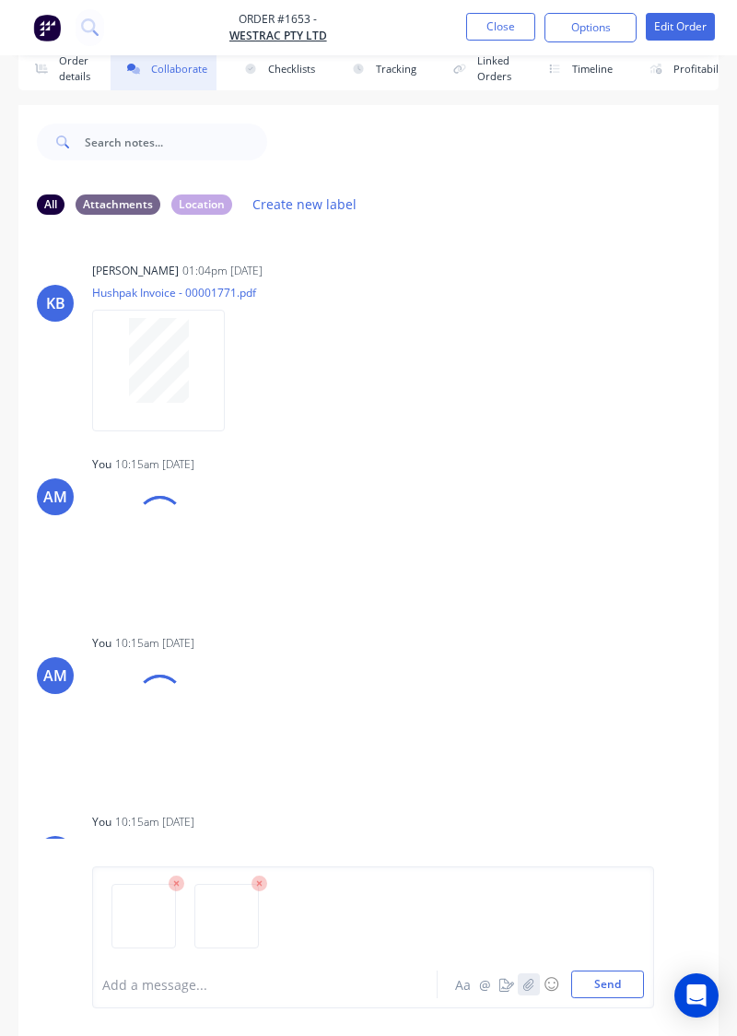
scroll to position [29, 0]
click at [610, 988] on button "Send" at bounding box center [607, 985] width 73 height 28
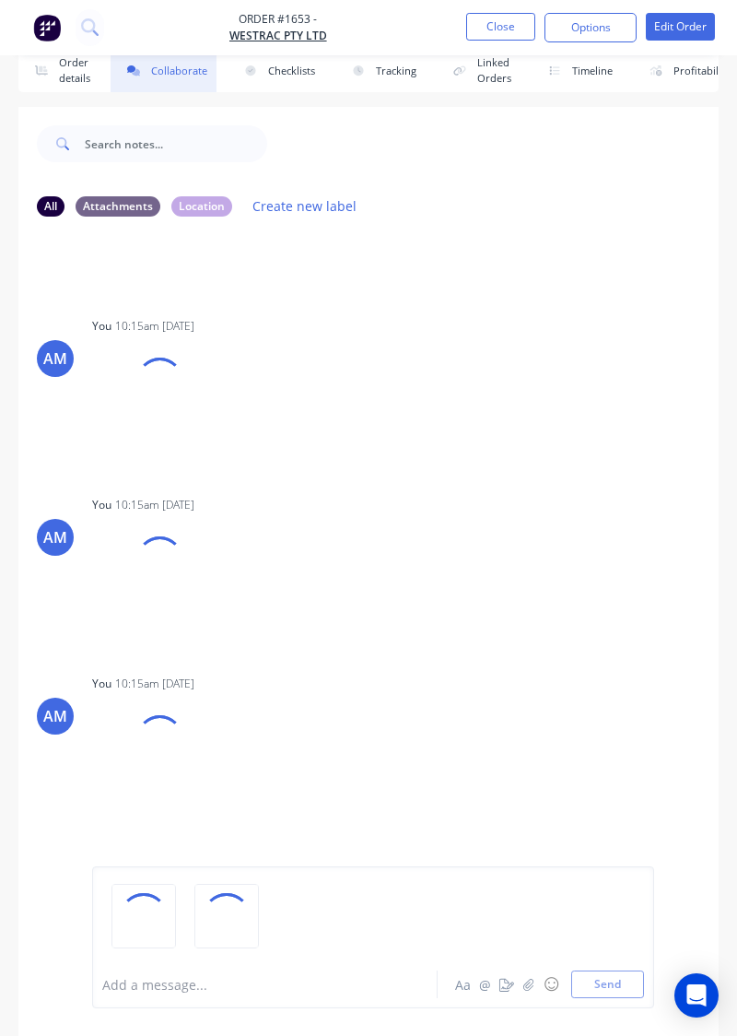
scroll to position [1027, 0]
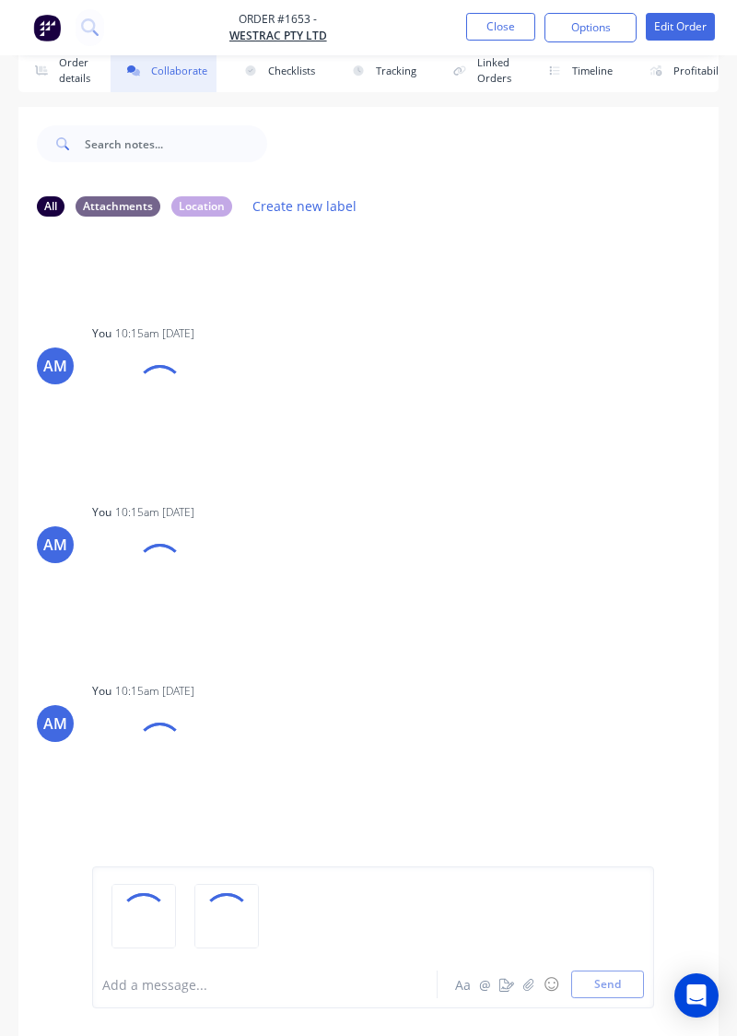
click at [619, 402] on div "AM You 10:15am [DATE] 20250924_090729.jpg Labels Download Delete" at bounding box center [368, 395] width 700 height 151
click at [581, 135] on div at bounding box center [493, 144] width 452 height 74
